Goal: Information Seeking & Learning: Check status

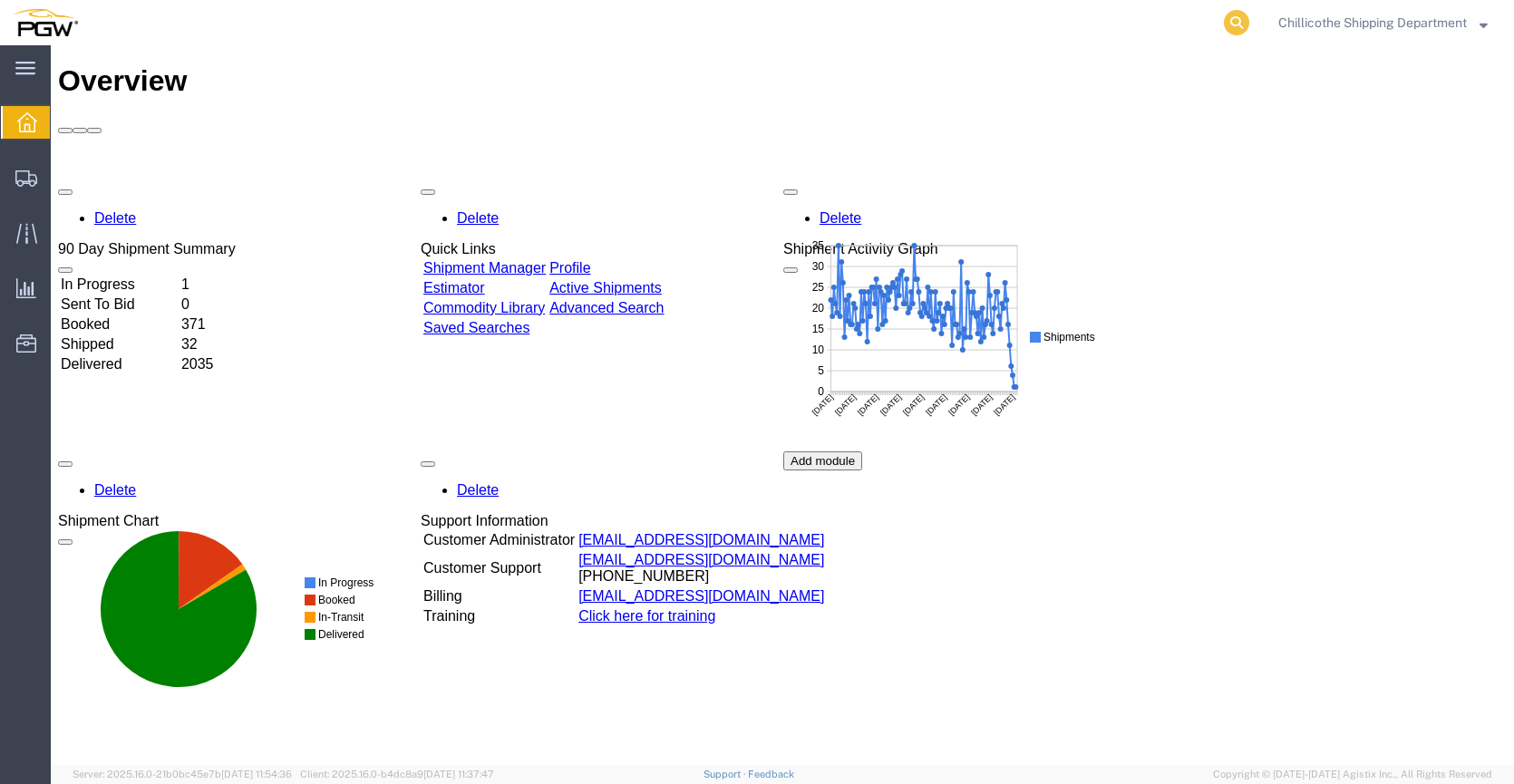
click at [1233, 19] on icon at bounding box center [1236, 23] width 25 height 25
paste input "666686"
type input "666686"
click at [1238, 14] on icon at bounding box center [1236, 23] width 25 height 25
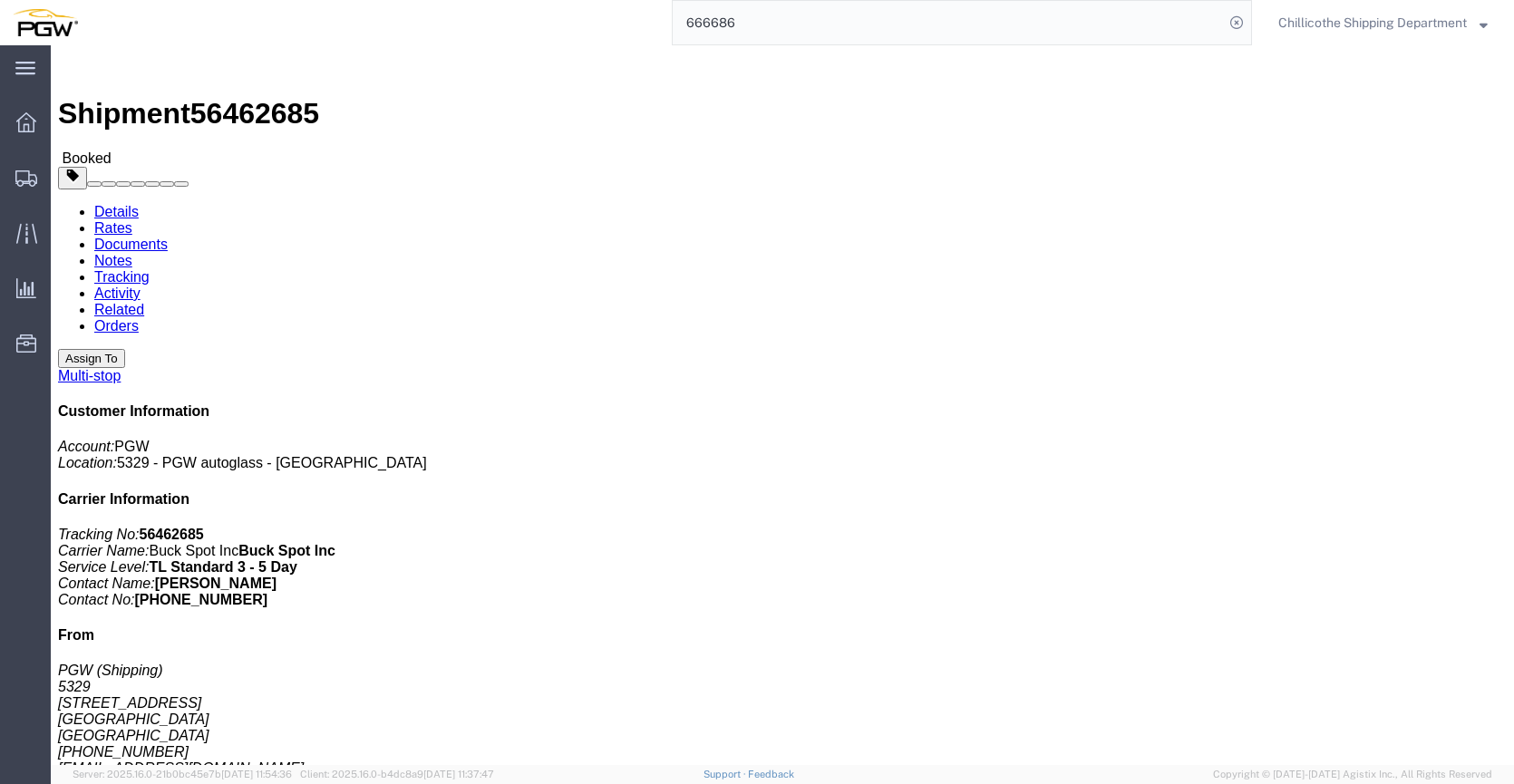
click link "Documents"
